Goal: Find specific page/section: Find specific page/section

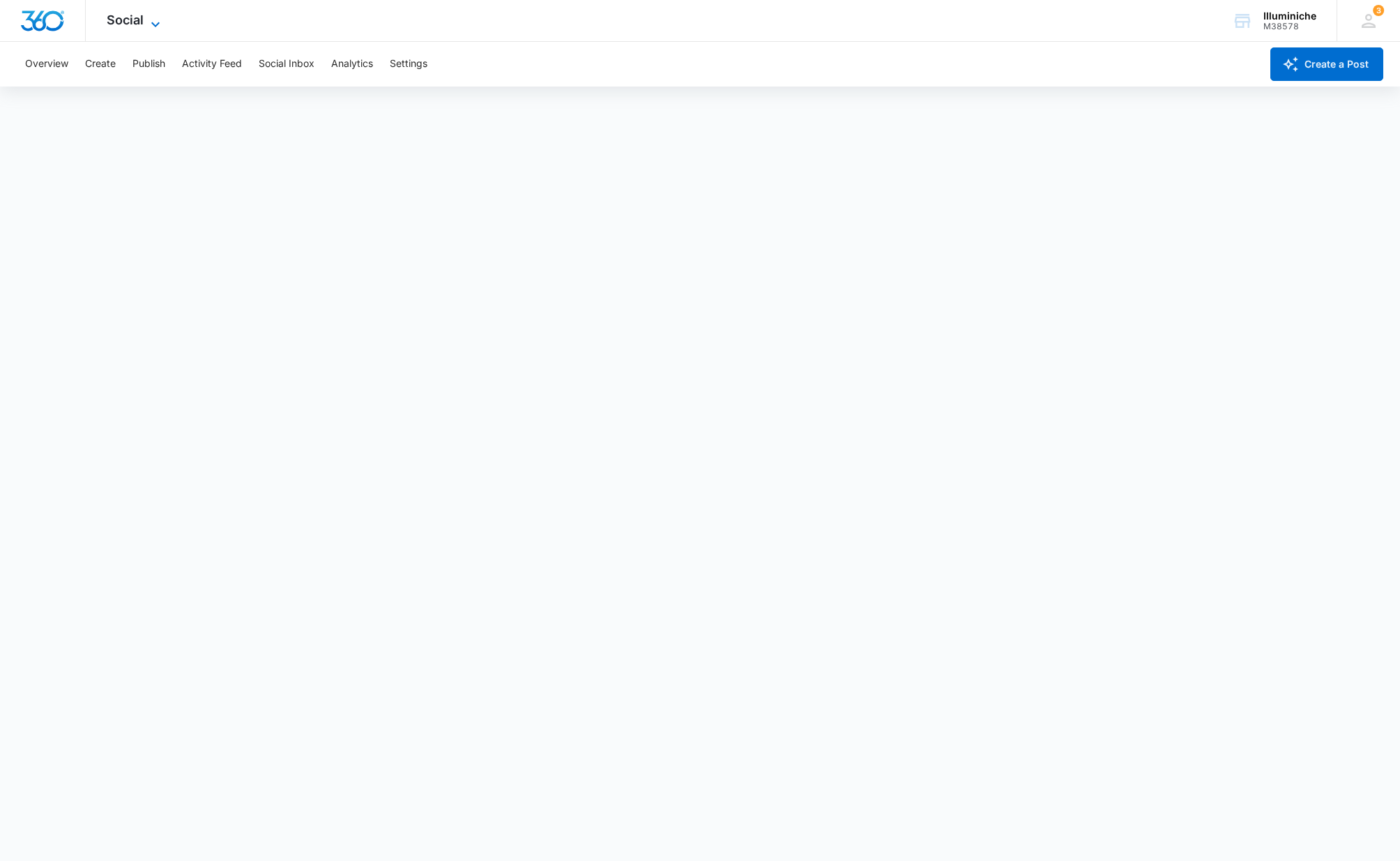
click at [138, 22] on span "Social" at bounding box center [124, 20] width 37 height 15
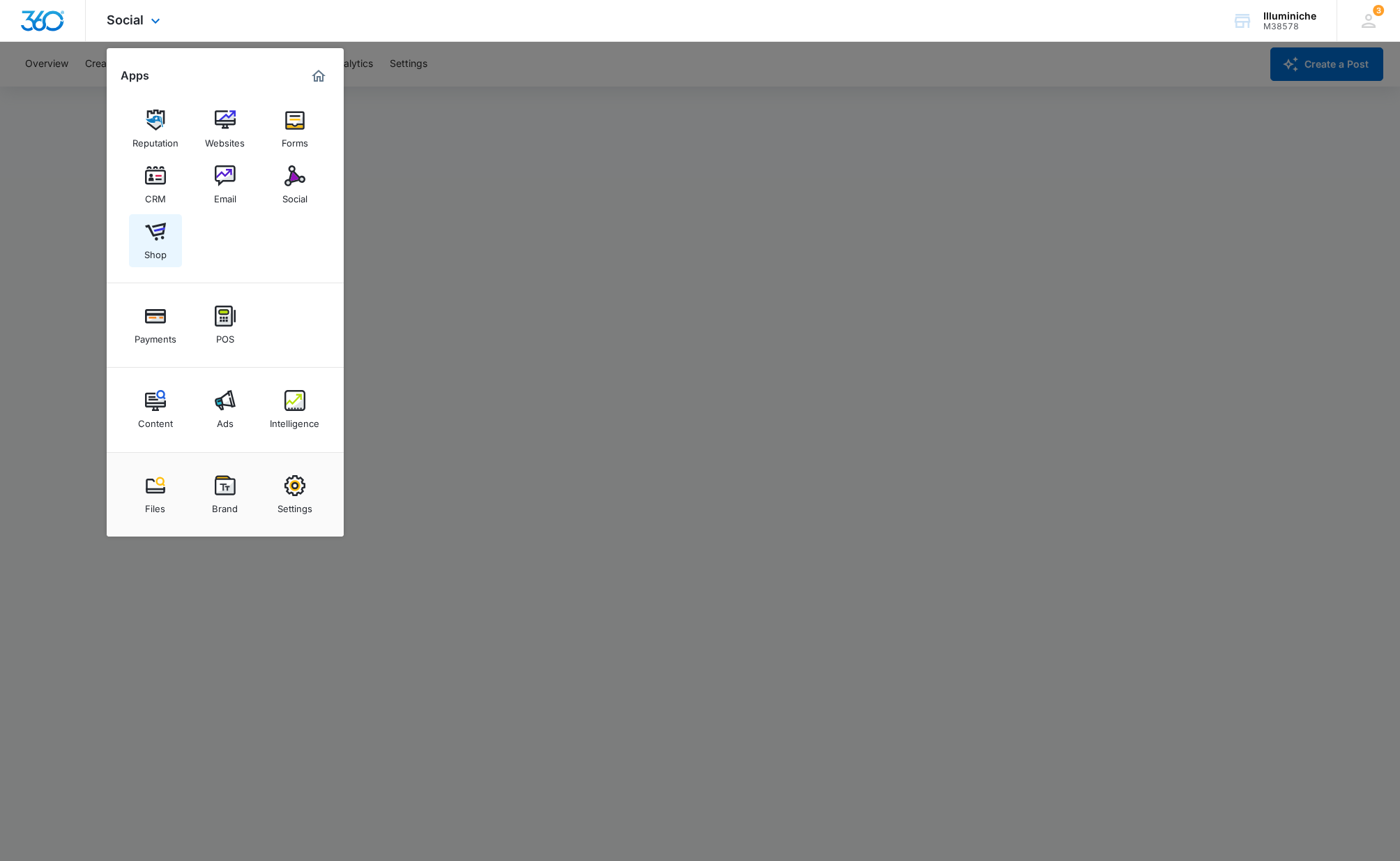
click at [154, 244] on div "Shop" at bounding box center [155, 251] width 22 height 18
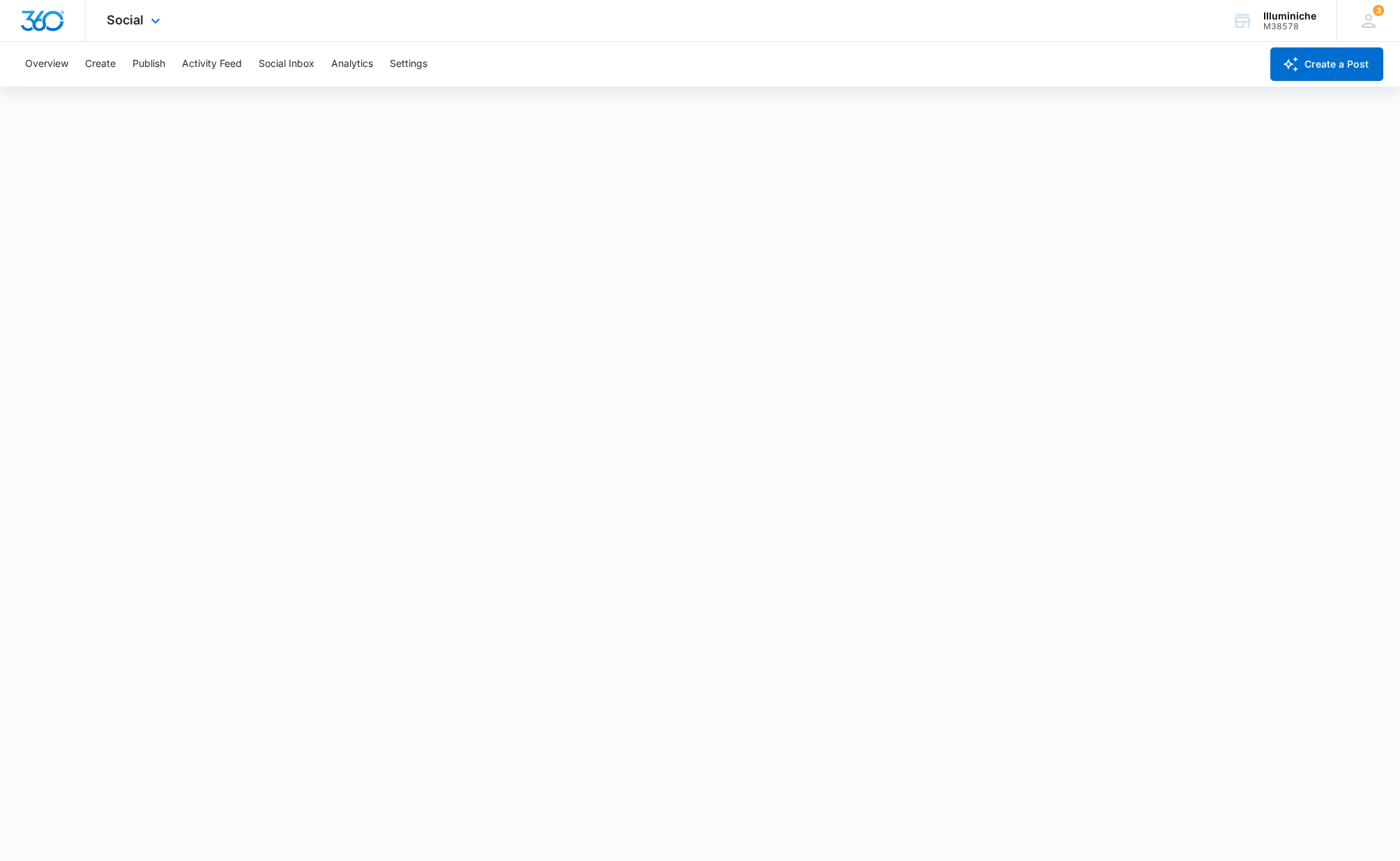
click at [144, 22] on div "Social Apps Reputation Websites Forms CRM Email Social Shop Payments POS Conten…" at bounding box center [135, 20] width 100 height 41
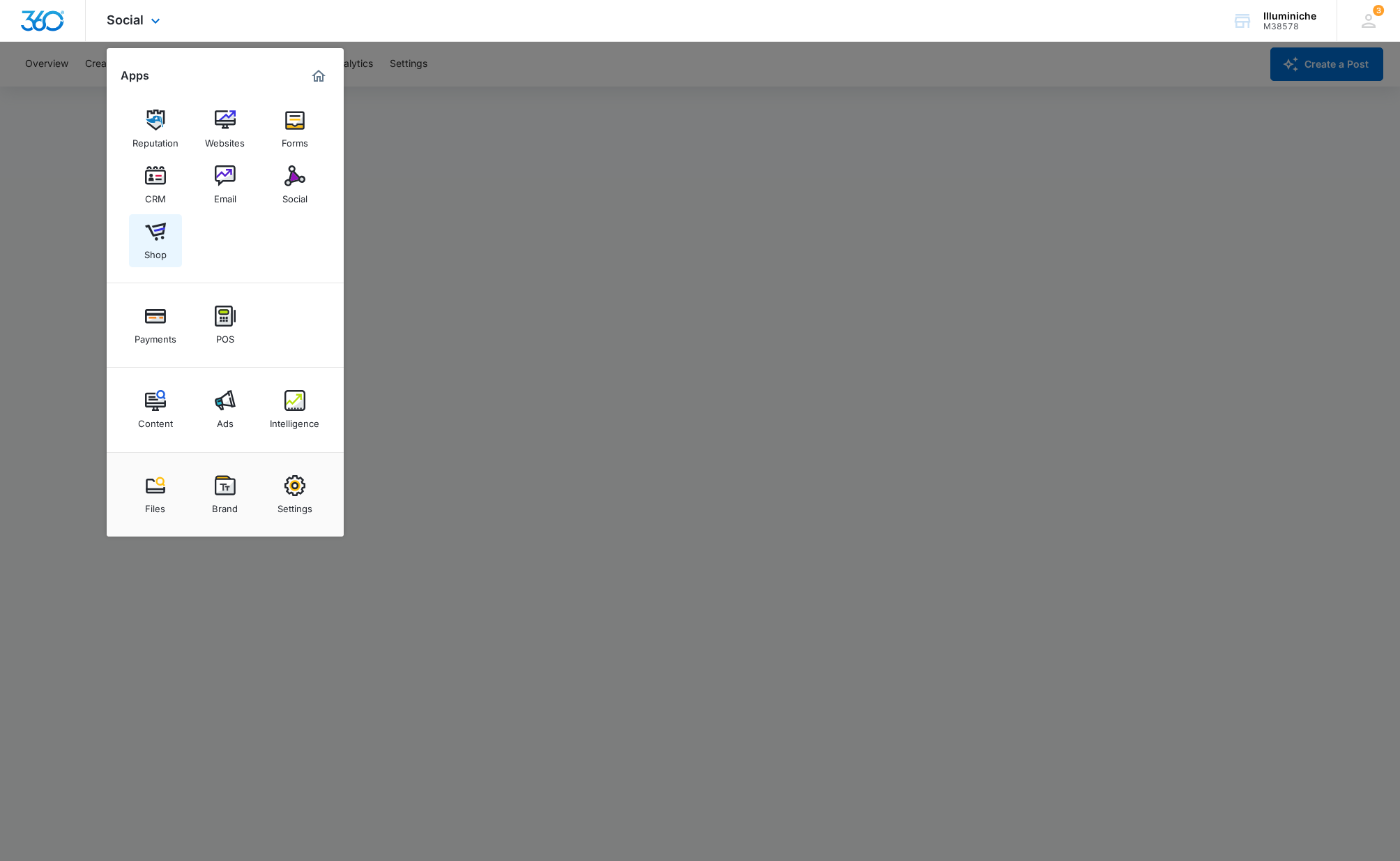
click at [156, 246] on div "Shop" at bounding box center [155, 251] width 22 height 18
